Goal: Task Accomplishment & Management: Use online tool/utility

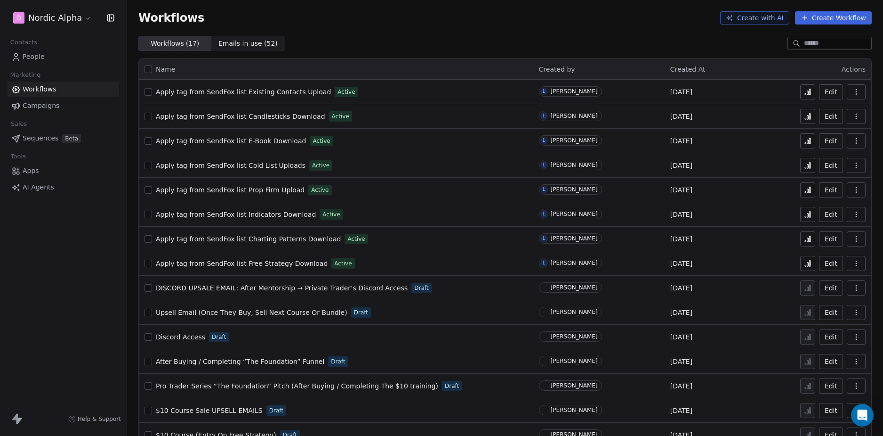
click at [74, 255] on div "D Nordic Alpha Contacts People Marketing Workflows Campaigns Sales Sequences Be…" at bounding box center [63, 218] width 127 height 436
click at [102, 298] on div "D Nordic Alpha Contacts People Marketing Workflows Campaigns Sales Sequences Be…" at bounding box center [63, 218] width 127 height 436
click at [264, 140] on span "Apply tag from SendFox list E-Book Download" at bounding box center [231, 141] width 150 height 8
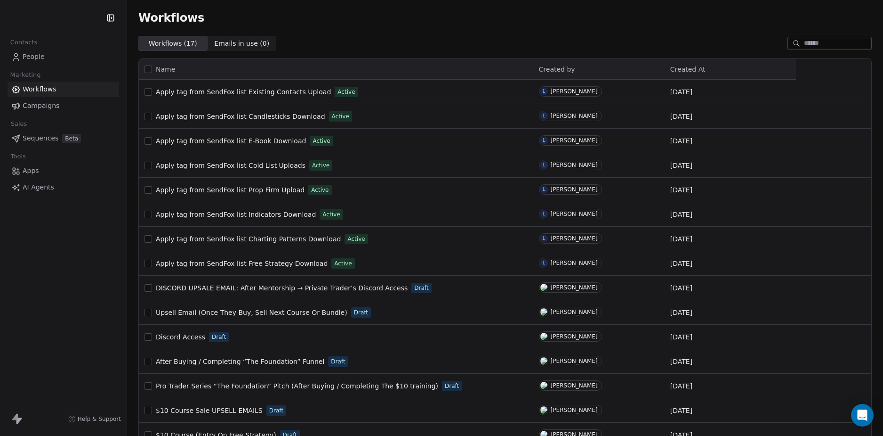
click at [78, 285] on div "Contacts People Marketing Workflows Campaigns Sales Sequences Beta Tools Apps A…" at bounding box center [63, 218] width 127 height 436
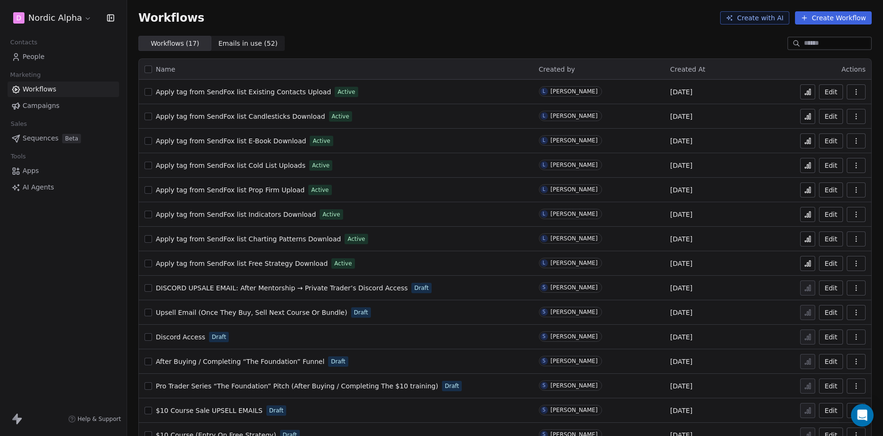
click at [69, 280] on div "D Nordic Alpha Contacts People Marketing Workflows Campaigns Sales Sequences Be…" at bounding box center [63, 218] width 127 height 436
click at [281, 92] on span "Apply tag from SendFox list Existing Contacts Upload" at bounding box center [243, 92] width 175 height 8
click at [247, 286] on span "DISCORD UPSALE EMAIL: After Mentorship → Private Trader’s Discord Access" at bounding box center [282, 288] width 252 height 8
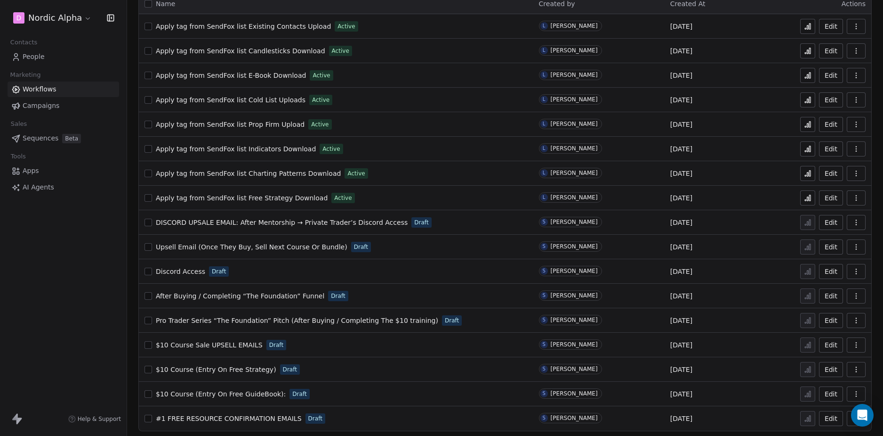
scroll to position [68, 0]
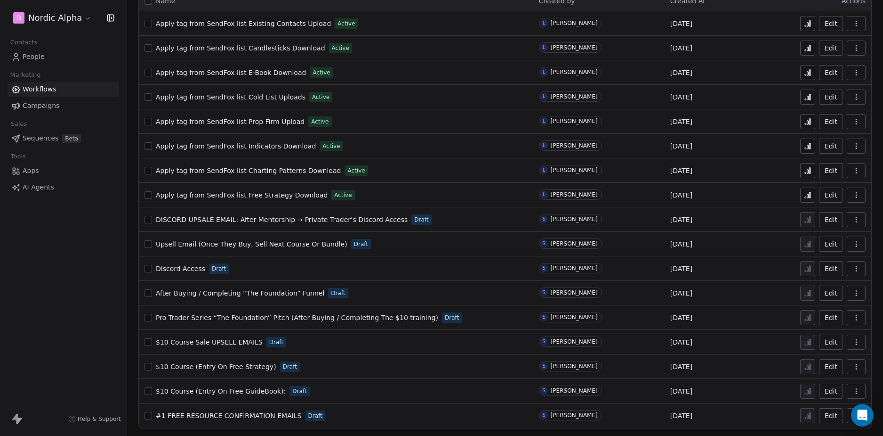
click at [188, 267] on span "Discord Access" at bounding box center [180, 269] width 49 height 8
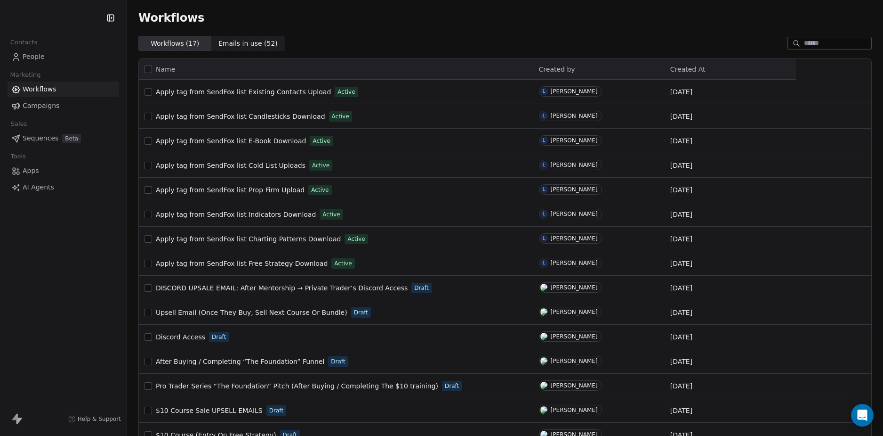
click at [55, 297] on div "Contacts People Marketing Workflows Campaigns Sales Sequences Beta Tools Apps A…" at bounding box center [63, 218] width 127 height 436
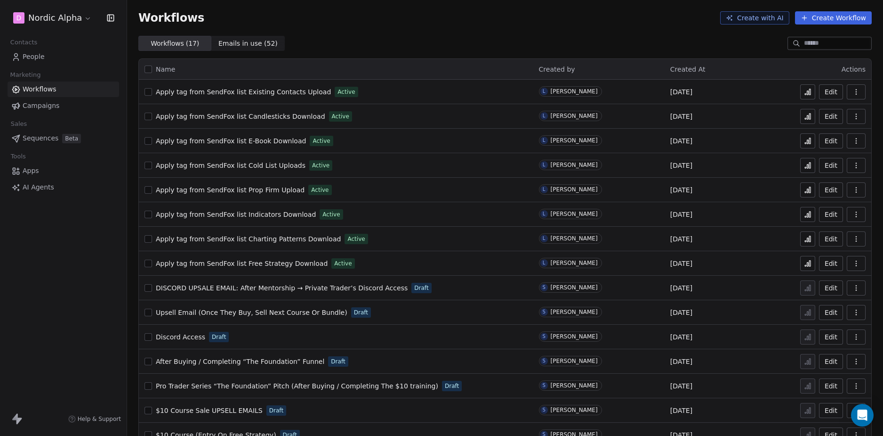
click at [521, 28] on div "Workflows Create with AI Create Workflow" at bounding box center [505, 18] width 756 height 36
click at [549, 25] on div "Workflows Create with AI Create Workflow" at bounding box center [505, 18] width 756 height 36
click at [553, 31] on div "Workflows Create with AI Create Workflow" at bounding box center [505, 18] width 756 height 36
click at [533, 31] on div "Workflows Create with AI Create Workflow" at bounding box center [505, 18] width 756 height 36
click at [530, 28] on div "Workflows Create with AI Create Workflow" at bounding box center [505, 18] width 756 height 36
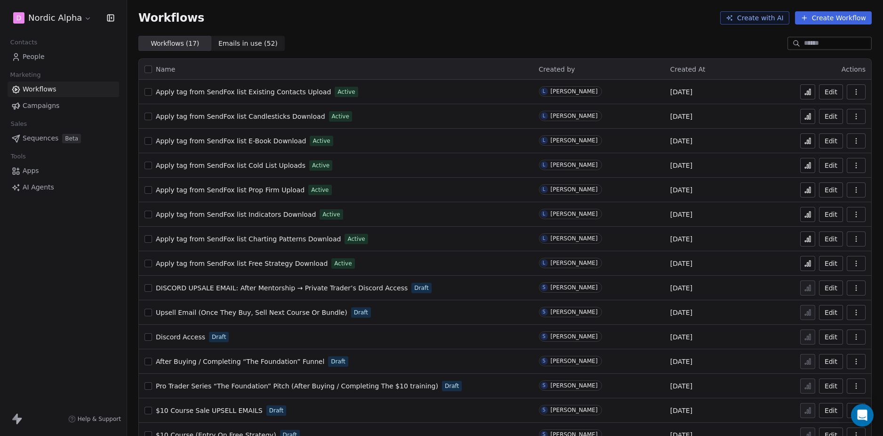
drag, startPoint x: 60, startPoint y: 314, endPoint x: 47, endPoint y: 256, distance: 59.4
click at [60, 313] on div "D Nordic Alpha Contacts People Marketing Workflows Campaigns Sales Sequences Be…" at bounding box center [63, 218] width 127 height 436
click at [65, 239] on div "D Nordic Alpha Contacts People Marketing Workflows Campaigns Sales Sequences Be…" at bounding box center [63, 218] width 127 height 436
click at [470, 41] on div "Workflows ( 17 ) Workflows ( 17 ) Emails in use ( 52 ) Emails in use ( 52 )" at bounding box center [505, 43] width 756 height 15
